Goal: Task Accomplishment & Management: Complete application form

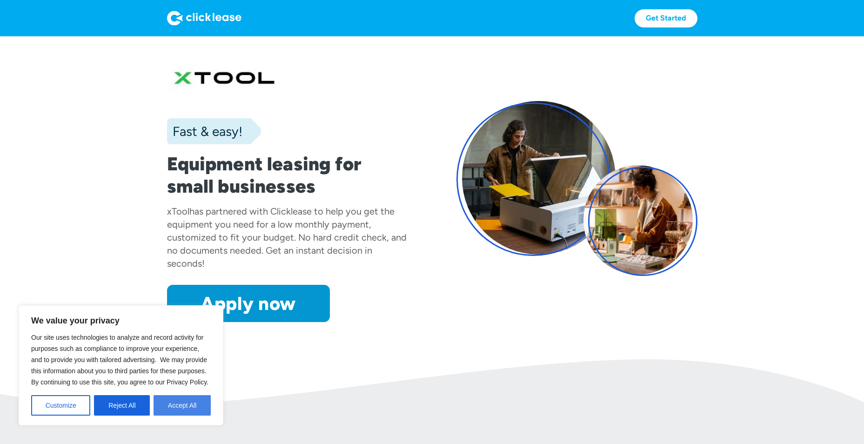
click at [178, 406] on button "Accept All" at bounding box center [182, 405] width 57 height 20
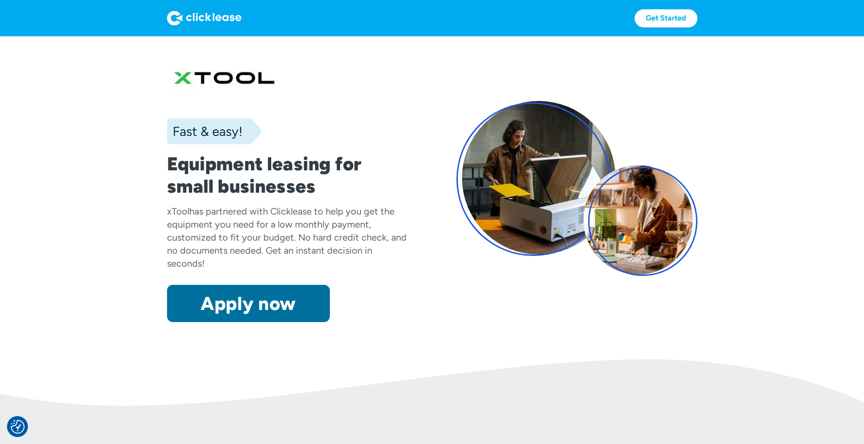
click at [222, 306] on link "Apply now" at bounding box center [248, 303] width 163 height 37
